Goal: Transaction & Acquisition: Obtain resource

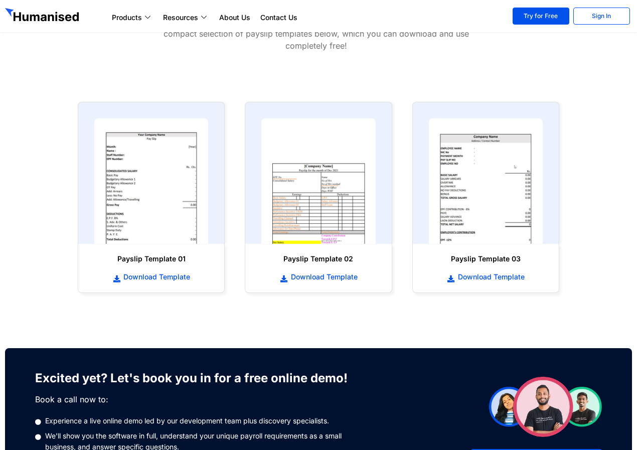
scroll to position [313, 0]
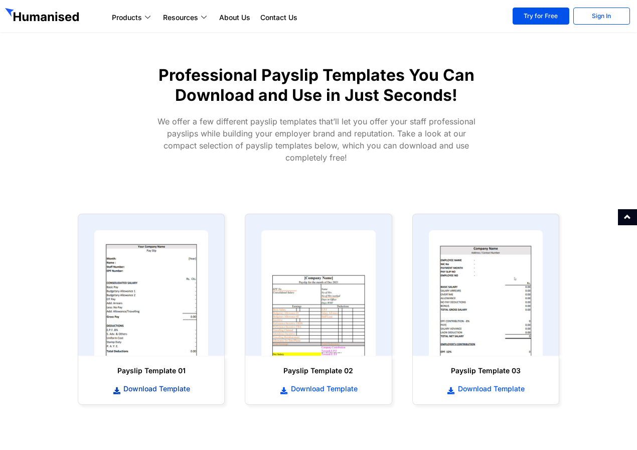
click at [156, 392] on span "Download Template" at bounding box center [155, 389] width 69 height 10
click at [116, 391] on icon at bounding box center [116, 391] width 9 height 7
drag, startPoint x: 116, startPoint y: 391, endPoint x: 118, endPoint y: 403, distance: 12.6
click at [118, 403] on section "Payslip Template 01 Download Template" at bounding box center [151, 380] width 147 height 49
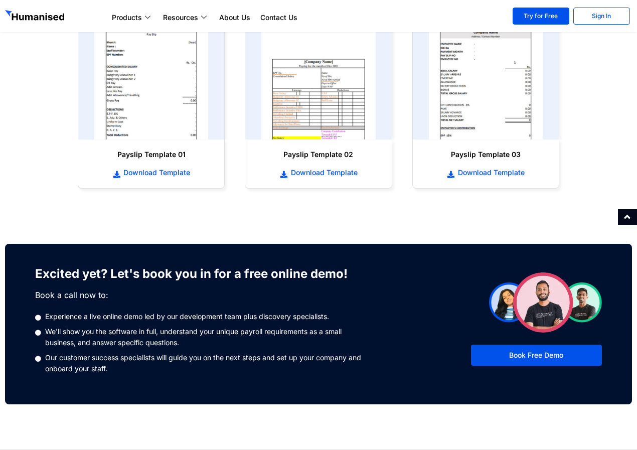
scroll to position [304, 0]
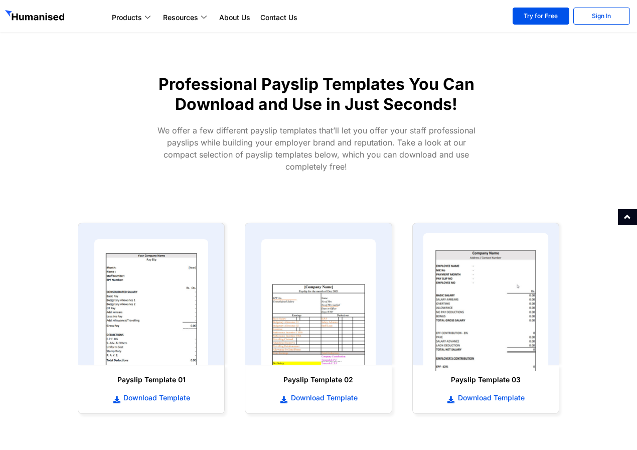
click at [482, 327] on img at bounding box center [485, 302] width 125 height 138
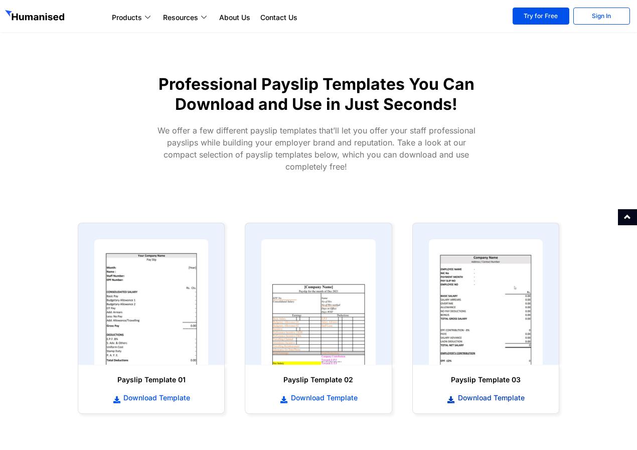
click at [464, 402] on span "Download Template" at bounding box center [490, 398] width 69 height 10
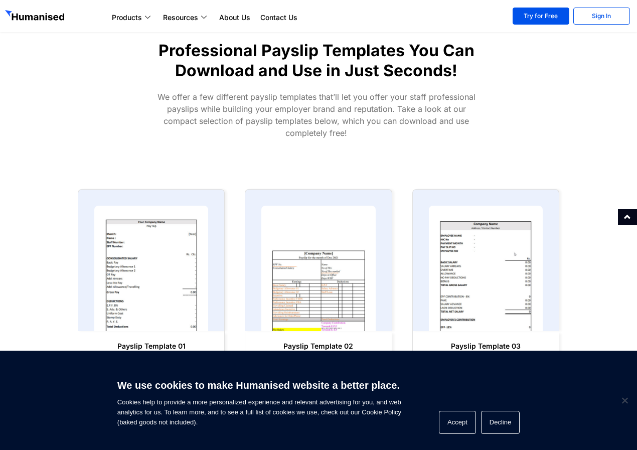
scroll to position [418, 0]
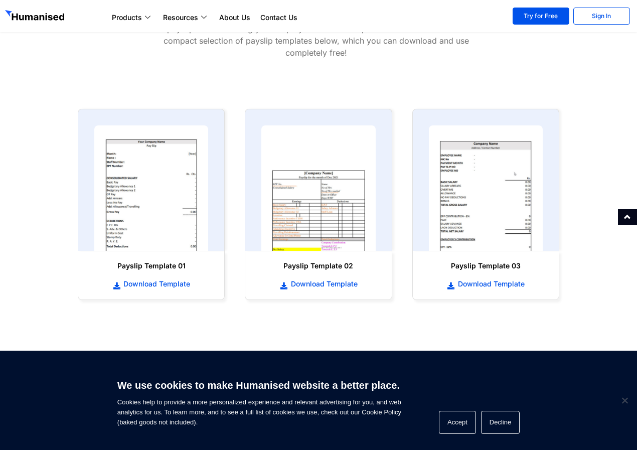
click at [125, 272] on div "Download Template" at bounding box center [151, 280] width 126 height 19
click at [131, 258] on div "Payslip Template 01 Download Template" at bounding box center [151, 275] width 136 height 39
click at [132, 288] on span "Download Template" at bounding box center [155, 284] width 69 height 10
